Goal: Information Seeking & Learning: Get advice/opinions

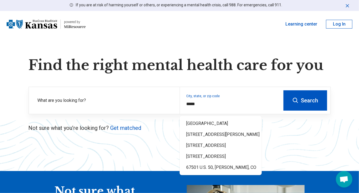
type input "*****"
click at [296, 103] on icon at bounding box center [295, 100] width 7 height 7
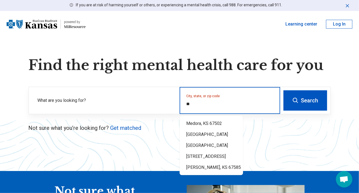
type input "*"
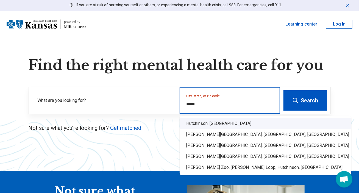
click at [204, 123] on div "Hutchinson, KS" at bounding box center [266, 123] width 172 height 11
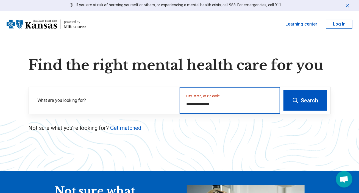
type input "**********"
click at [313, 101] on button "Search" at bounding box center [306, 100] width 44 height 20
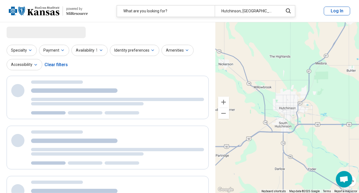
select select "***"
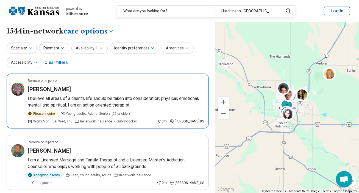
click at [40, 89] on h3 "Angela Sutton" at bounding box center [49, 89] width 43 height 8
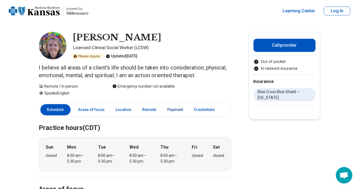
click at [173, 108] on link "Payment" at bounding box center [175, 109] width 22 height 11
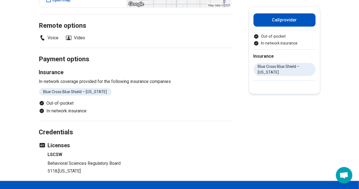
scroll to position [287, 0]
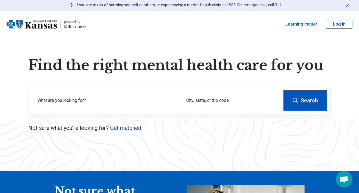
click at [133, 128] on link "Get matched" at bounding box center [126, 128] width 31 height 7
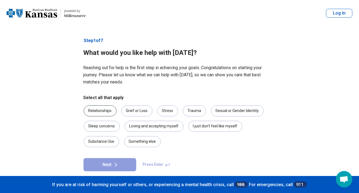
click at [107, 111] on div "Relationships" at bounding box center [100, 111] width 33 height 11
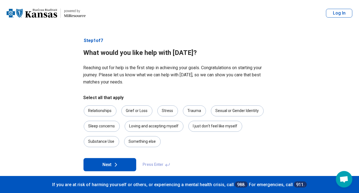
click at [179, 112] on div "Relationships Grief or Loss Stress Trauma Sexual or Gender Identity Sleep conce…" at bounding box center [180, 127] width 192 height 42
click at [173, 111] on div "Stress" at bounding box center [168, 111] width 21 height 11
click at [96, 127] on div "Sleep concerns" at bounding box center [102, 126] width 36 height 11
click at [115, 165] on icon at bounding box center [116, 165] width 7 height 7
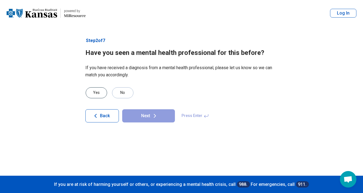
click at [94, 91] on div "Yes" at bounding box center [96, 92] width 21 height 11
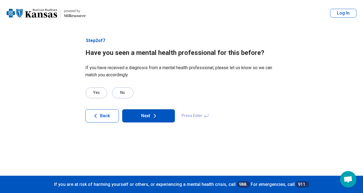
click at [136, 117] on button "Next" at bounding box center [148, 115] width 53 height 13
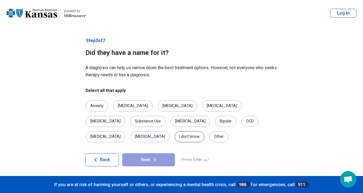
click at [205, 131] on div "I don’t know" at bounding box center [190, 136] width 30 height 11
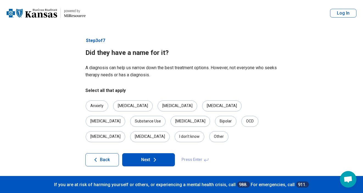
click at [148, 153] on button "Next" at bounding box center [148, 159] width 53 height 13
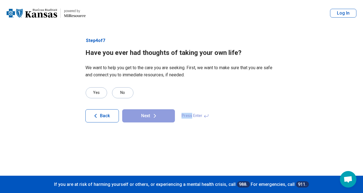
click at [148, 147] on article "Step 4 of 7 Have you ever had thoughts of taking your own life? We want to help…" at bounding box center [182, 101] width 210 height 150
click at [118, 93] on div "No" at bounding box center [122, 92] width 21 height 11
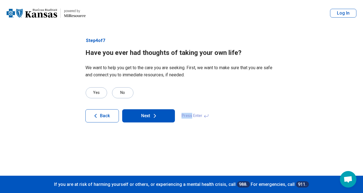
click at [139, 116] on button "Next" at bounding box center [148, 115] width 53 height 13
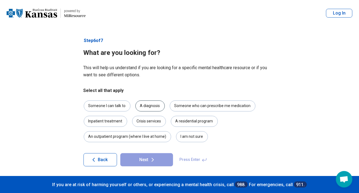
click at [149, 107] on div "A diagnosis" at bounding box center [150, 106] width 29 height 11
click at [110, 107] on div "Someone I can talk to" at bounding box center [107, 106] width 47 height 11
click at [186, 103] on div "Someone who can prescribe me medication" at bounding box center [213, 106] width 86 height 11
click at [144, 161] on button "Next" at bounding box center [146, 159] width 53 height 13
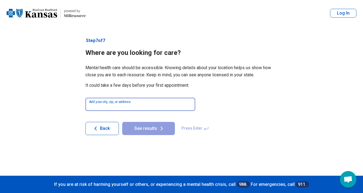
click at [121, 107] on input at bounding box center [140, 104] width 110 height 13
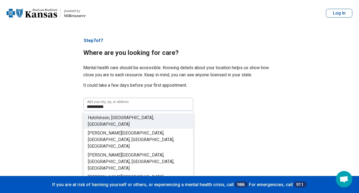
click at [122, 117] on span "Hutchinson, KS, USA" at bounding box center [121, 121] width 66 height 12
type input "**********"
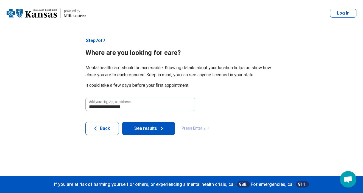
click at [155, 127] on button "See results" at bounding box center [148, 128] width 53 height 13
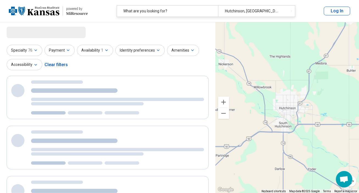
select select "***"
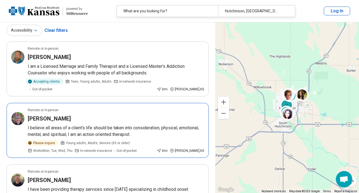
scroll to position [27, 0]
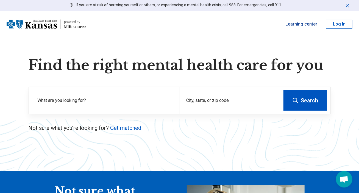
click at [303, 24] on link "Learning center" at bounding box center [302, 24] width 32 height 7
